Goal: Transaction & Acquisition: Purchase product/service

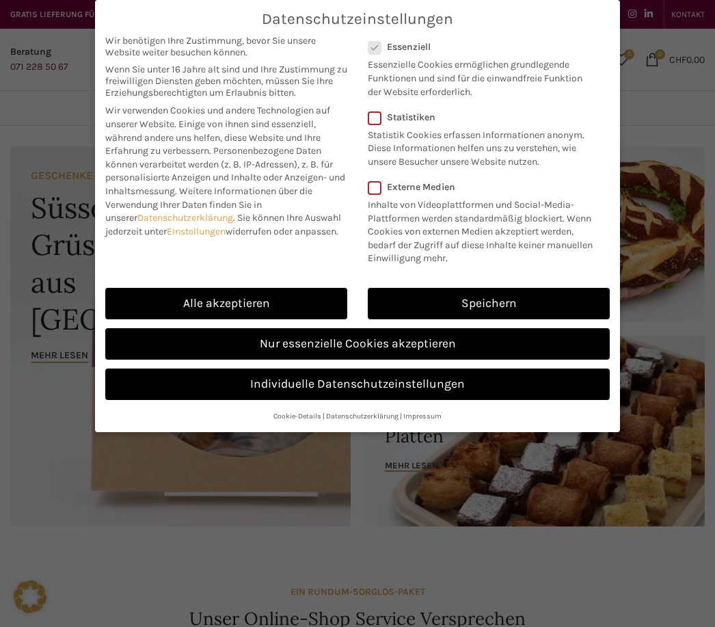
click at [245, 297] on link "Alle akzeptieren" at bounding box center [226, 303] width 242 height 31
checkbox input "true"
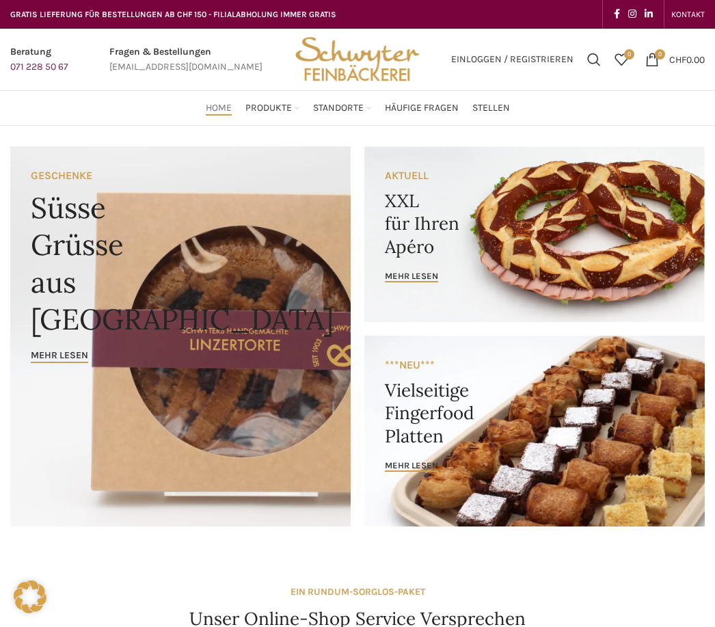
click at [226, 359] on link "Salate & Müesli" at bounding box center [235, 370] width 114 height 23
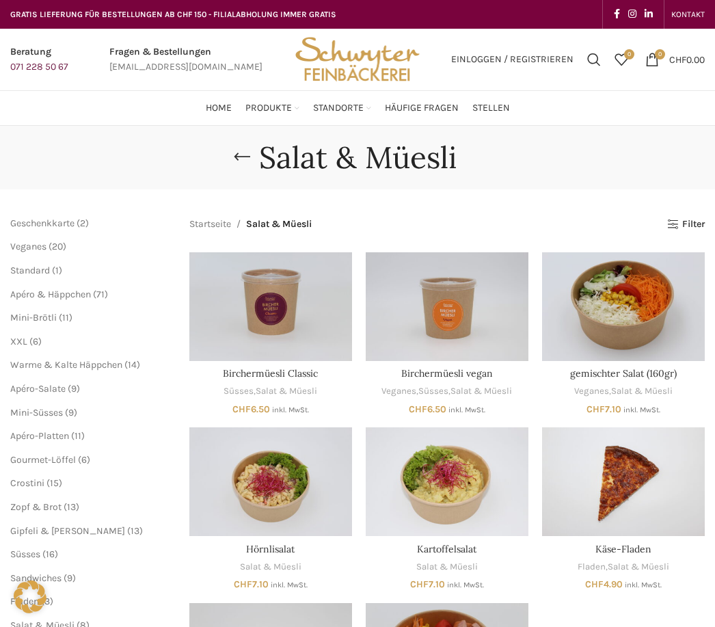
click at [641, 289] on img "gemischter Salat (160gr)" at bounding box center [623, 306] width 163 height 109
click at [615, 298] on img "gemischter Salat (160gr)" at bounding box center [623, 306] width 163 height 109
